Goal: Task Accomplishment & Management: Use online tool/utility

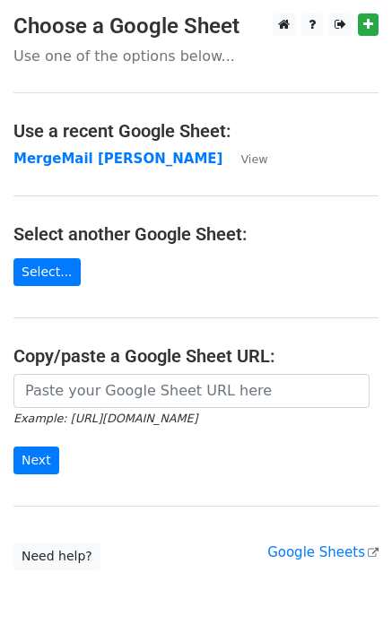
click at [144, 170] on main "Choose a Google Sheet Use one of the options below... Use a recent Google Sheet…" at bounding box center [196, 291] width 392 height 557
click at [144, 168] on td "MergeMail [PERSON_NAME]" at bounding box center [117, 159] width 209 height 21
click at [150, 164] on strong "MergeMail [PERSON_NAME]" at bounding box center [117, 159] width 209 height 16
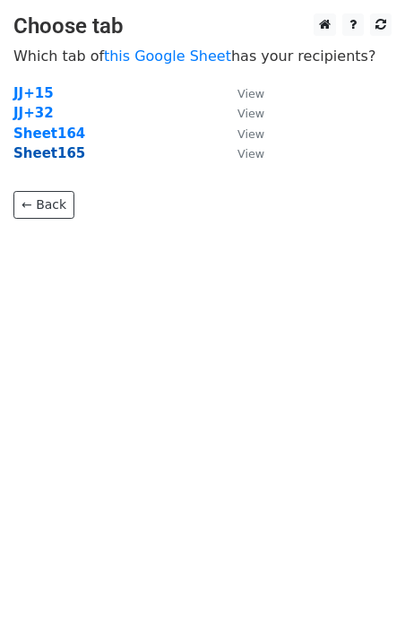
click at [58, 160] on strong "Sheet165" at bounding box center [49, 153] width 72 height 16
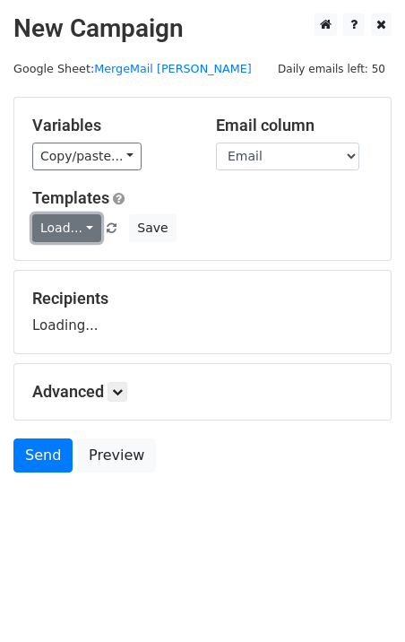
click at [64, 225] on link "Load..." at bounding box center [66, 228] width 69 height 28
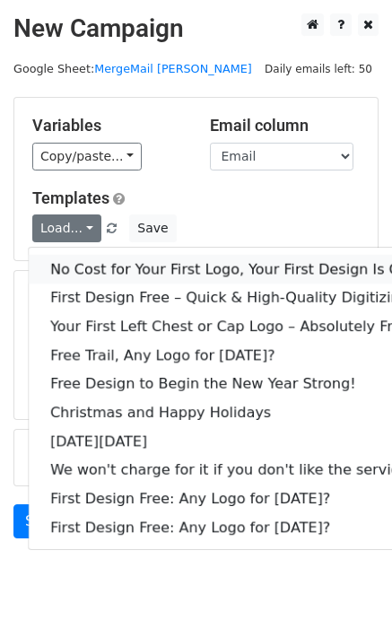
click at [121, 262] on link "No Cost for Your First Logo, Your First Design Is On Us!" at bounding box center [244, 269] width 430 height 29
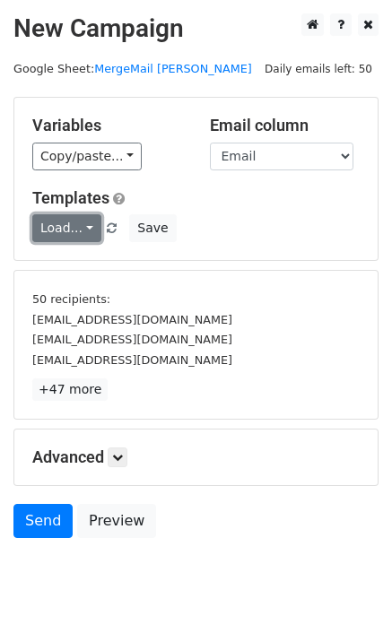
click at [70, 226] on link "Load..." at bounding box center [66, 228] width 69 height 28
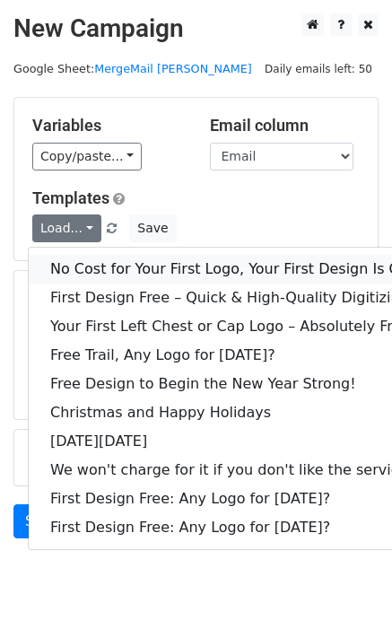
click at [112, 261] on link "No Cost for Your First Logo, Your First Design Is On Us!" at bounding box center [244, 269] width 430 height 29
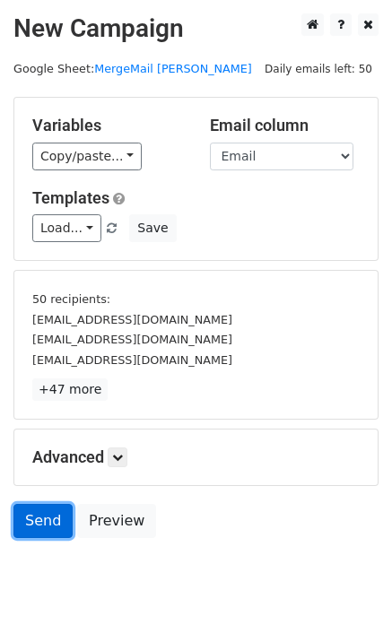
click at [50, 528] on link "Send" at bounding box center [42, 521] width 59 height 34
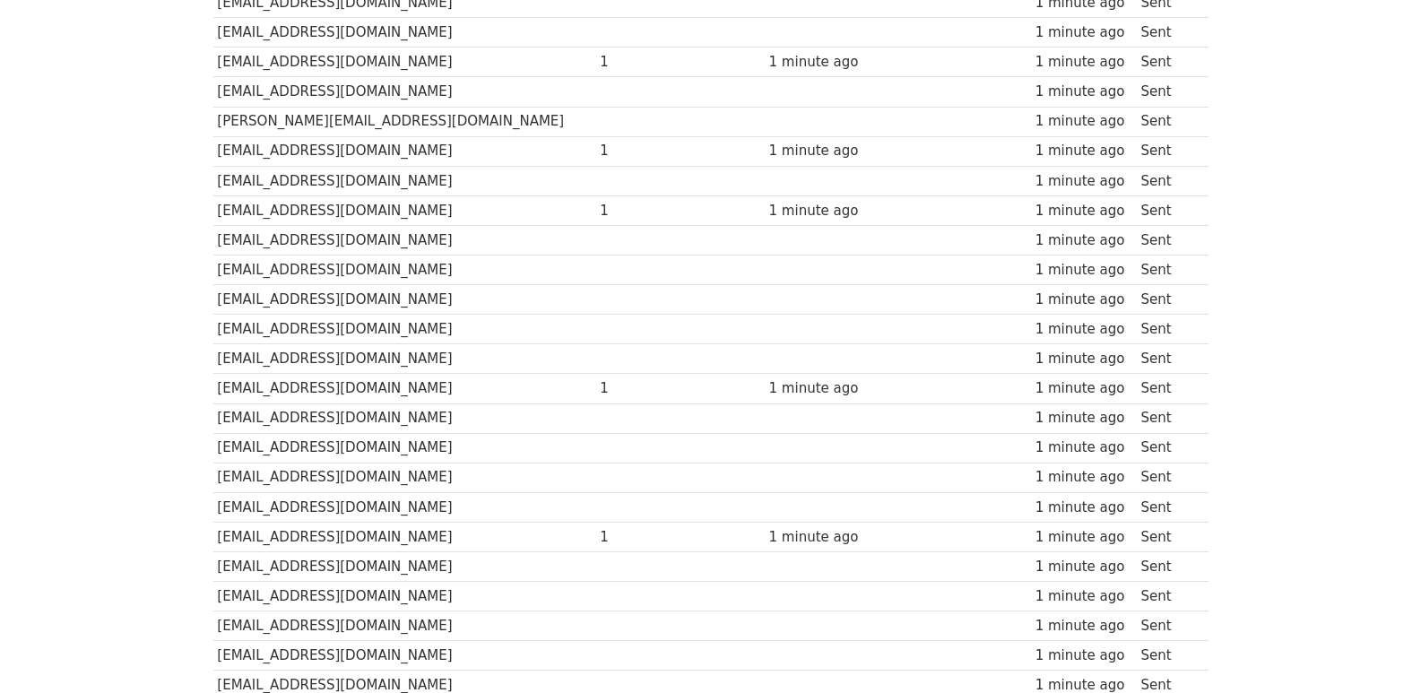
scroll to position [1195, 0]
